Goal: Information Seeking & Learning: Check status

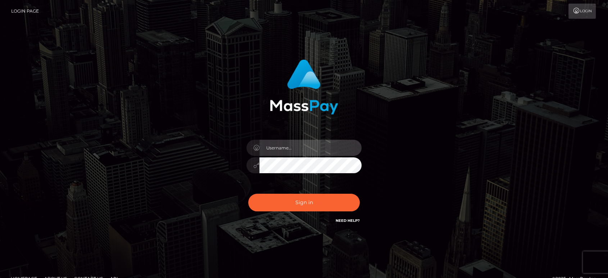
drag, startPoint x: 317, startPoint y: 145, endPoint x: 314, endPoint y: 155, distance: 10.5
click at [317, 145] on input "text" at bounding box center [310, 148] width 102 height 16
click at [288, 152] on input "ivan.estrada@patrianna.com" at bounding box center [310, 148] width 102 height 16
drag, startPoint x: 324, startPoint y: 149, endPoint x: 335, endPoint y: 147, distance: 11.7
click at [325, 149] on input "ivan.estrada@patrianna.com" at bounding box center [310, 148] width 102 height 16
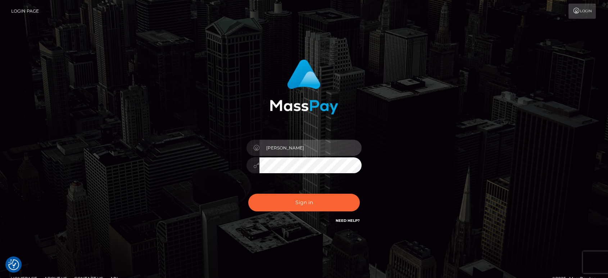
type input "Ivan.B2"
click at [248, 194] on button "Sign in" at bounding box center [304, 203] width 112 height 18
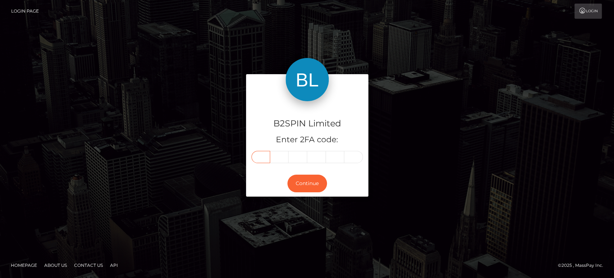
click at [267, 158] on input "text" at bounding box center [261, 157] width 19 height 12
click at [262, 157] on input "text" at bounding box center [261, 157] width 19 height 12
type input "2"
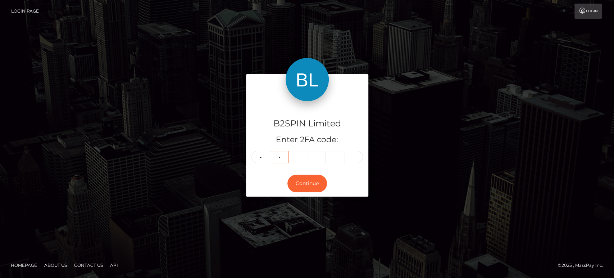
type input "2"
type input "6"
type input "3"
type input "5"
type input "9"
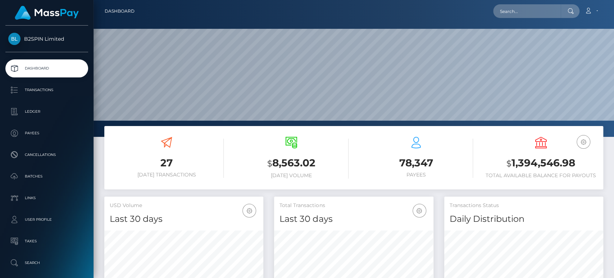
scroll to position [127, 159]
click at [540, 160] on h3 "$ 1,394,546.98" at bounding box center [541, 163] width 114 height 15
copy h3 "1,394,546.98"
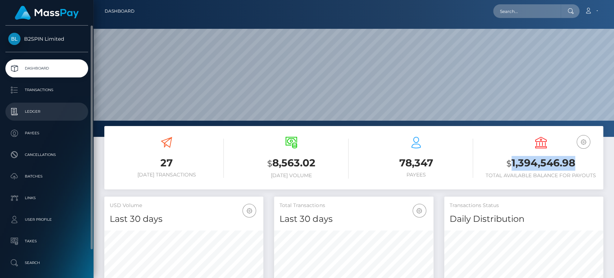
click at [72, 116] on p "Ledger" at bounding box center [46, 111] width 77 height 11
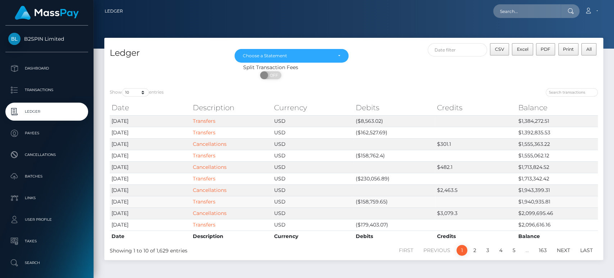
click at [367, 200] on td "($158,759.65)" at bounding box center [394, 202] width 81 height 12
copy td "158,759.65"
click at [369, 179] on td "($230,056.89)" at bounding box center [394, 179] width 81 height 12
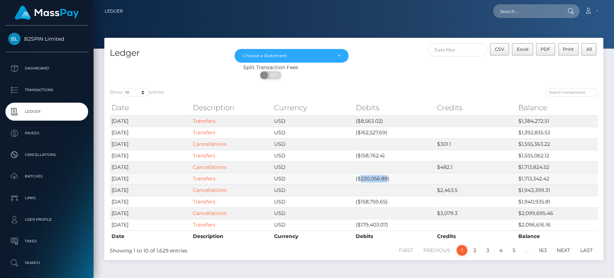
copy td "230,056.89"
click at [376, 155] on td "($158,762.4)" at bounding box center [394, 156] width 81 height 12
copy td "158,762.4"
click at [371, 131] on td "($162,527.69)" at bounding box center [394, 133] width 81 height 12
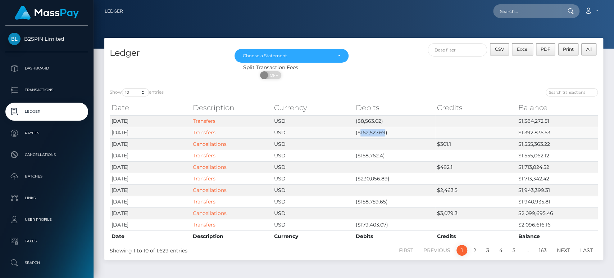
click at [371, 131] on td "($162,527.69)" at bounding box center [394, 133] width 81 height 12
copy td "162,527.69"
